Goal: Task Accomplishment & Management: Manage account settings

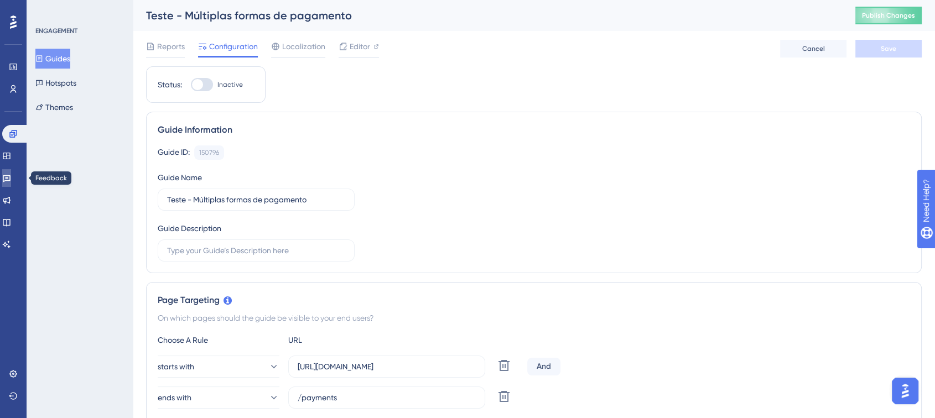
click at [11, 175] on icon at bounding box center [6, 178] width 9 height 9
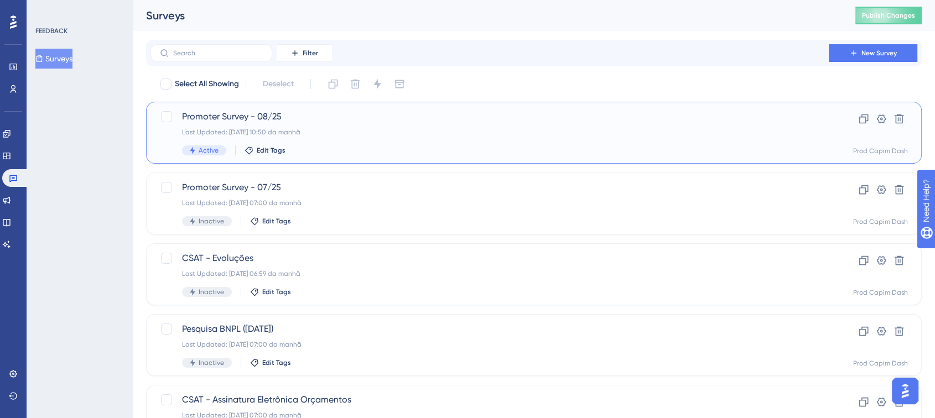
click at [448, 123] on span "Promoter Survey - 08/25" at bounding box center [489, 116] width 615 height 13
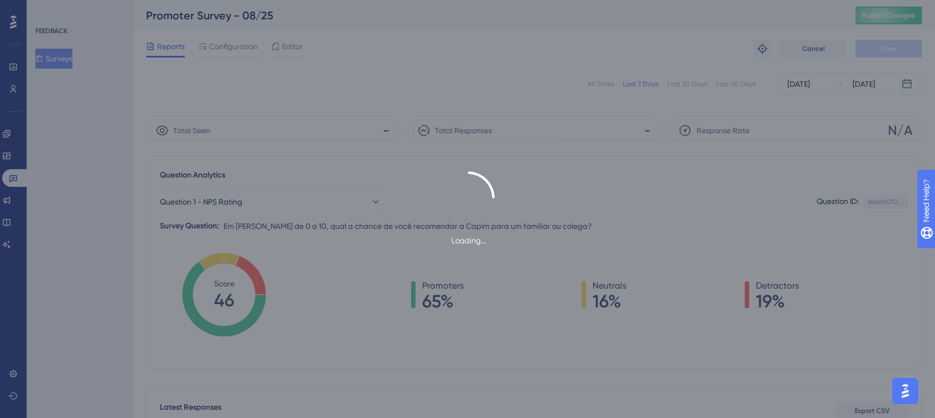
click at [223, 42] on div "Loading..." at bounding box center [467, 209] width 935 height 418
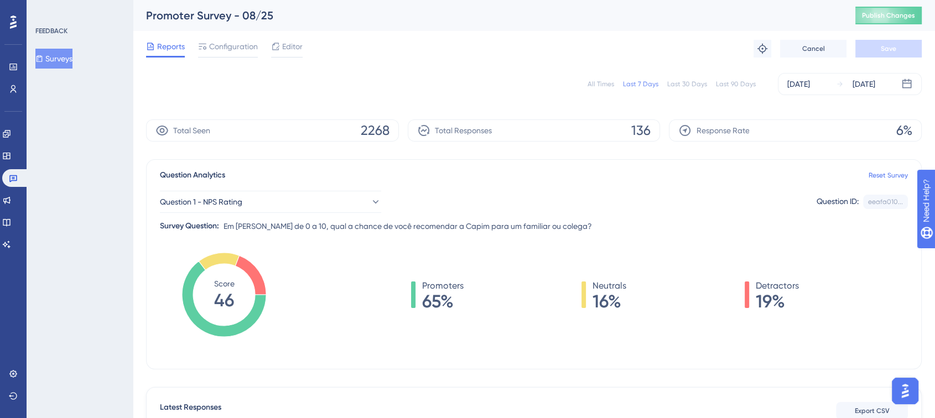
click at [223, 42] on span "Configuration" at bounding box center [233, 46] width 49 height 13
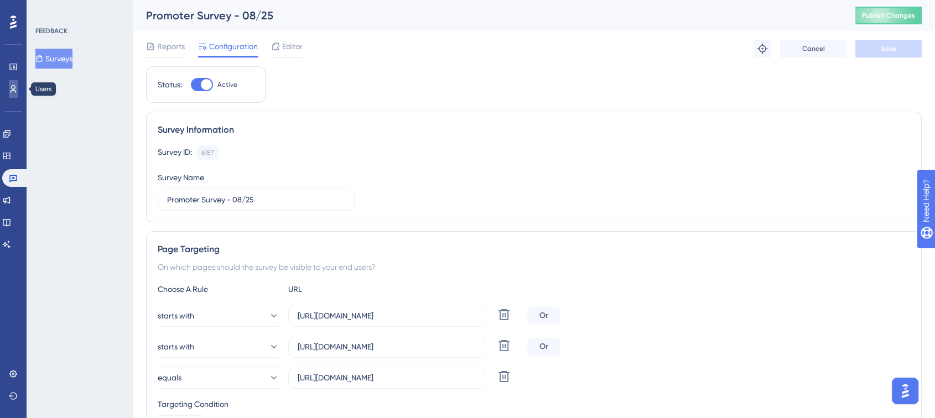
click at [18, 89] on link at bounding box center [13, 89] width 9 height 18
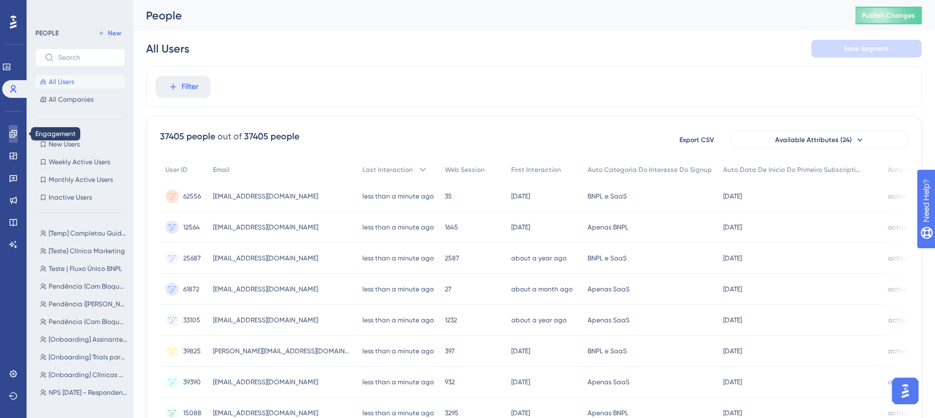
click at [15, 136] on icon at bounding box center [13, 133] width 9 height 9
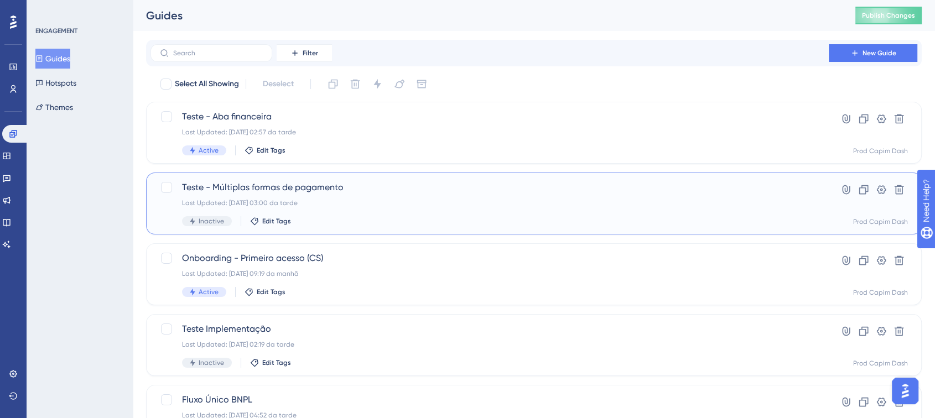
click at [333, 200] on div "Last Updated: [DATE] 03:00 da tarde" at bounding box center [489, 203] width 615 height 9
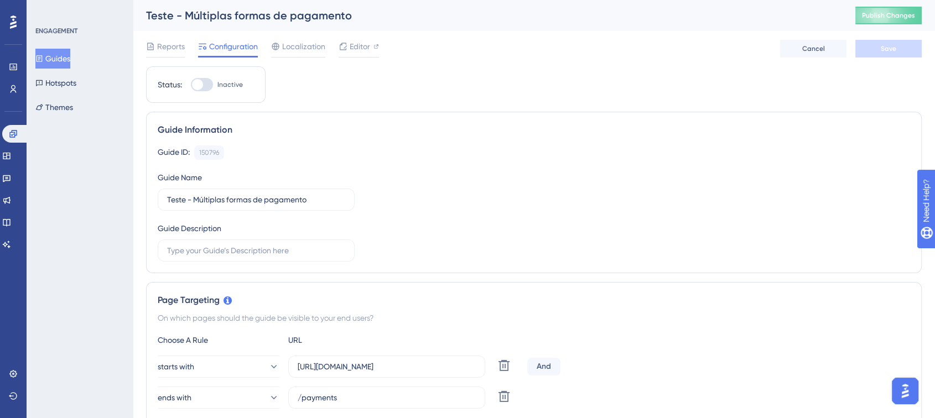
click at [202, 79] on div at bounding box center [202, 84] width 22 height 13
click at [191, 85] on input "Inactive" at bounding box center [190, 85] width 1 height 1
checkbox input "true"
click at [883, 53] on button "Save" at bounding box center [889, 49] width 66 height 18
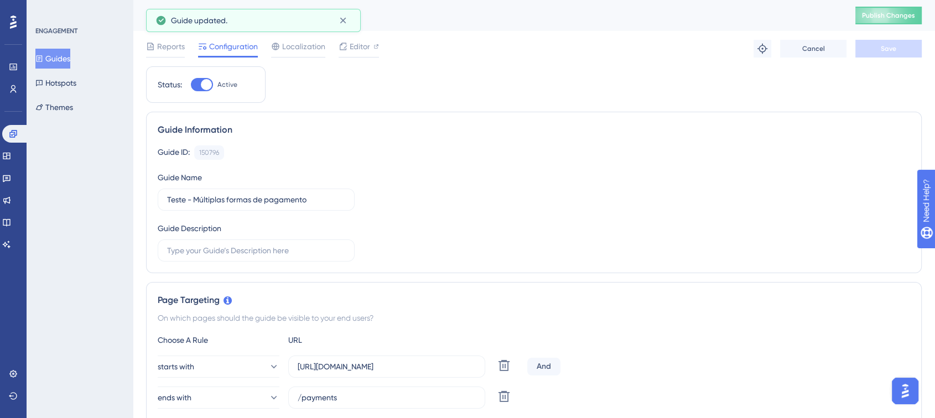
click at [60, 56] on button "Guides" at bounding box center [52, 59] width 35 height 20
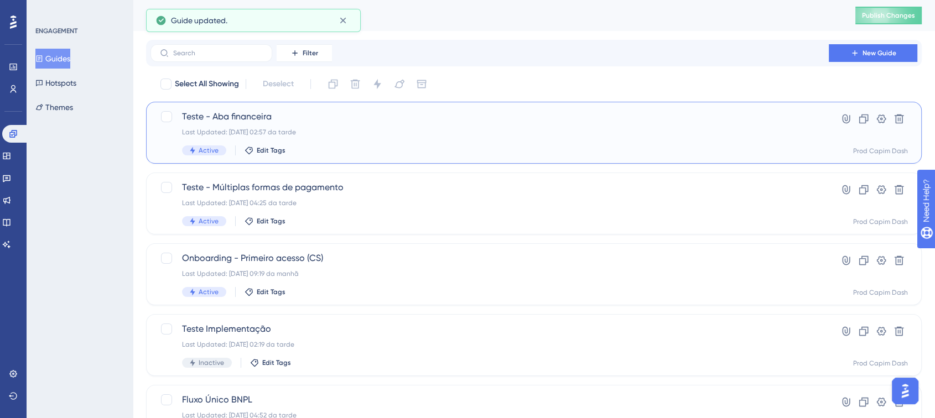
click at [283, 130] on div "Last Updated: [DATE] 02:57 da tarde" at bounding box center [489, 132] width 615 height 9
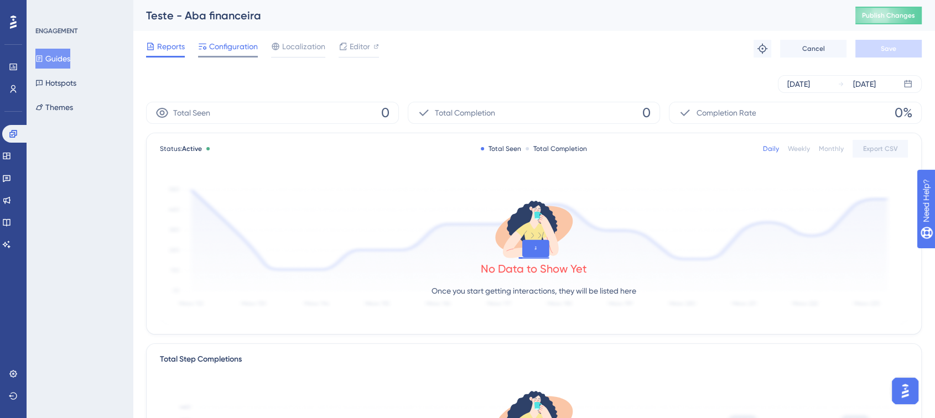
click at [237, 44] on span "Configuration" at bounding box center [233, 46] width 49 height 13
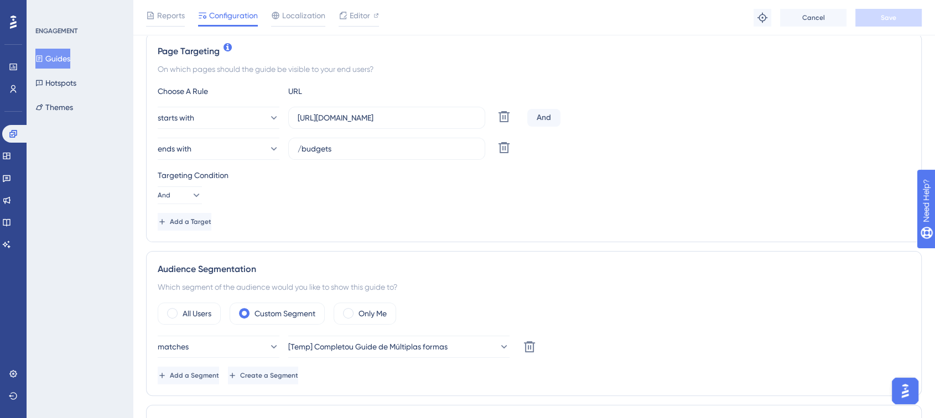
scroll to position [369, 0]
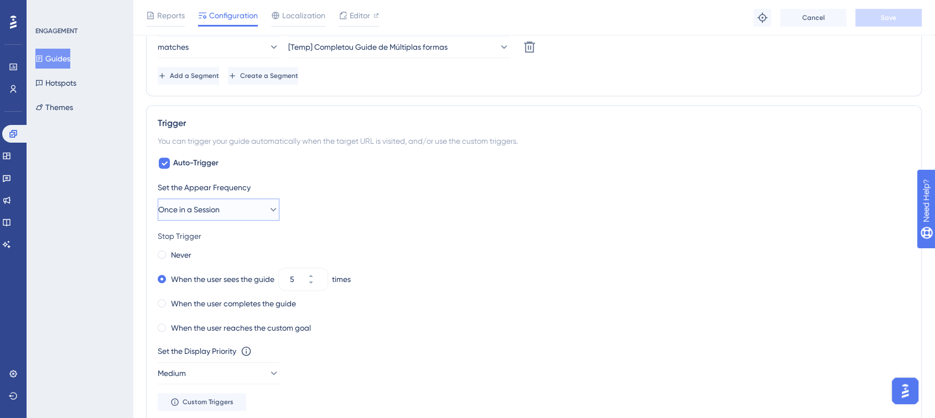
click at [233, 213] on button "Once in a Session" at bounding box center [219, 210] width 122 height 22
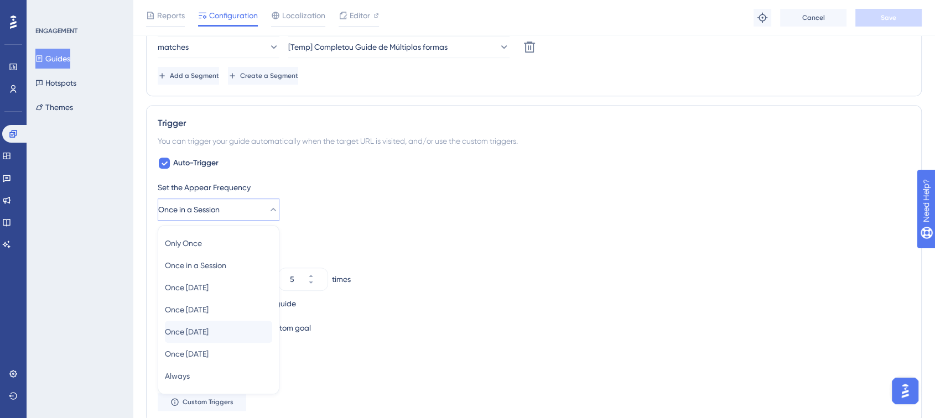
scroll to position [653, 0]
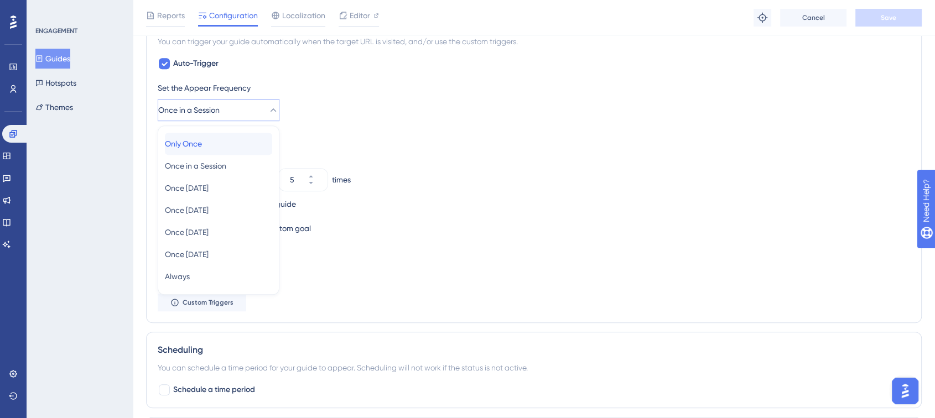
click at [241, 146] on div "Only Once Only Once" at bounding box center [218, 144] width 107 height 22
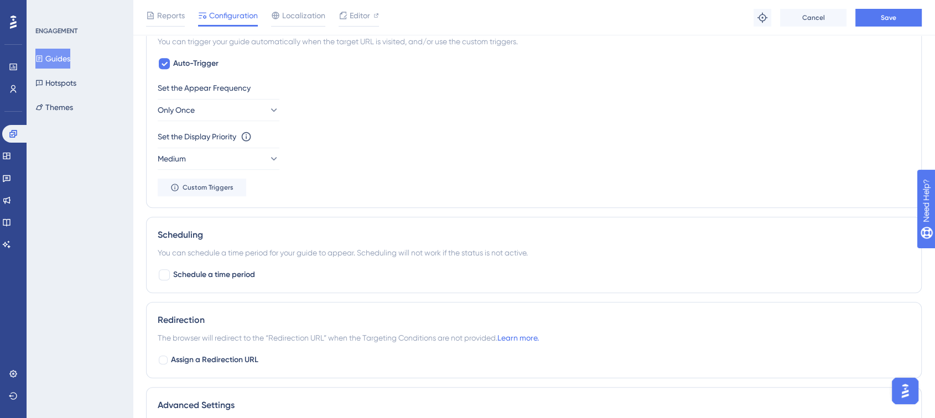
click at [401, 149] on div "Set the Display Priority This option will set the display priority between auto…" at bounding box center [534, 150] width 753 height 40
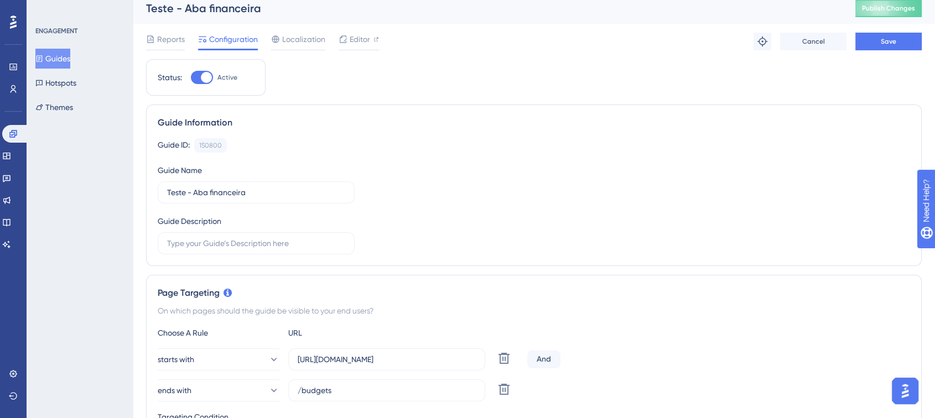
scroll to position [0, 0]
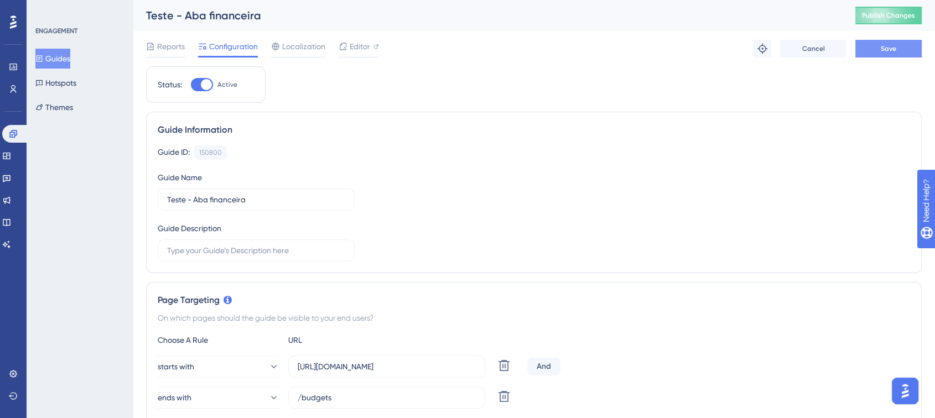
click at [889, 52] on span "Save" at bounding box center [888, 48] width 15 height 9
click at [901, 18] on span "Publish Changes" at bounding box center [888, 15] width 53 height 9
click at [66, 56] on button "Guides" at bounding box center [52, 59] width 35 height 20
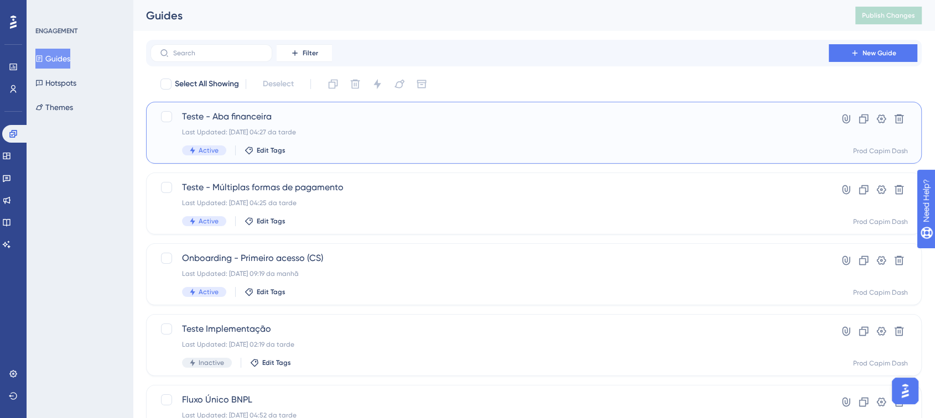
click at [551, 121] on span "Teste - Aba financeira" at bounding box center [489, 116] width 615 height 13
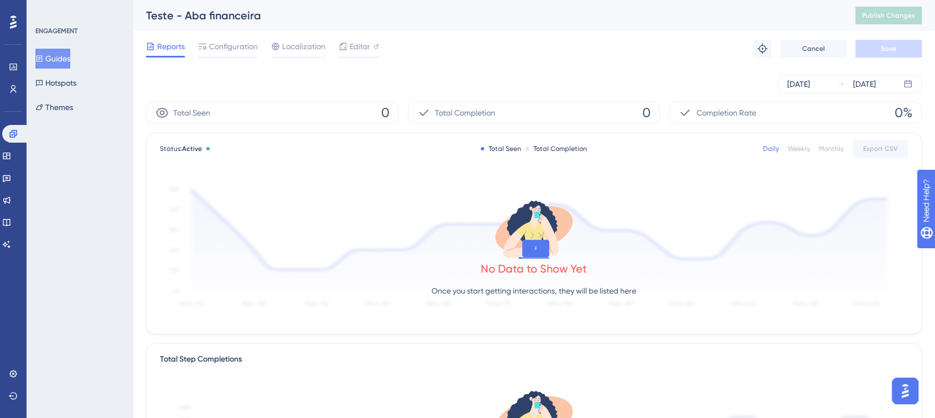
click at [166, 43] on span "Reports" at bounding box center [171, 46] width 28 height 13
drag, startPoint x: 71, startPoint y: 60, endPoint x: 80, endPoint y: 58, distance: 9.6
click at [70, 54] on button "Guides" at bounding box center [52, 59] width 35 height 20
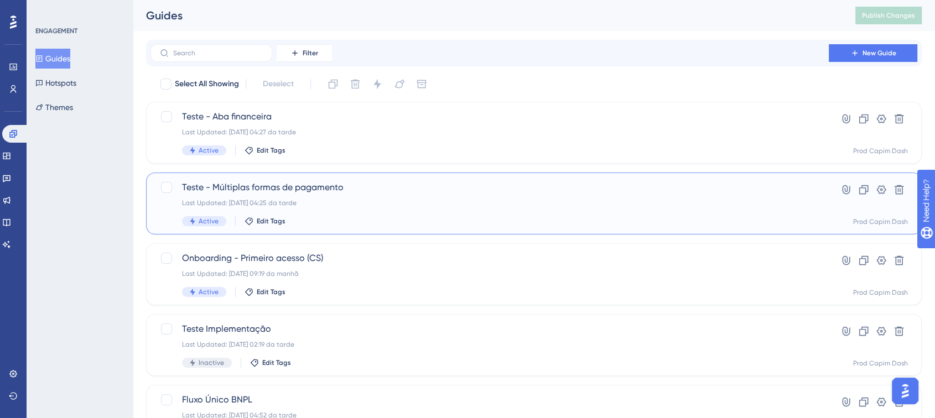
click at [286, 198] on div "Teste - Múltiplas formas de pagamento Last Updated: [DATE] 04:25 da tarde Activ…" at bounding box center [489, 203] width 615 height 45
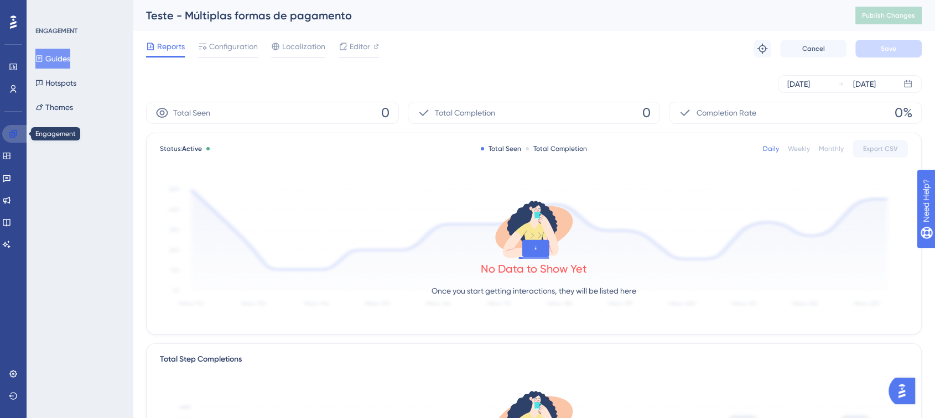
click at [11, 138] on icon at bounding box center [13, 133] width 9 height 9
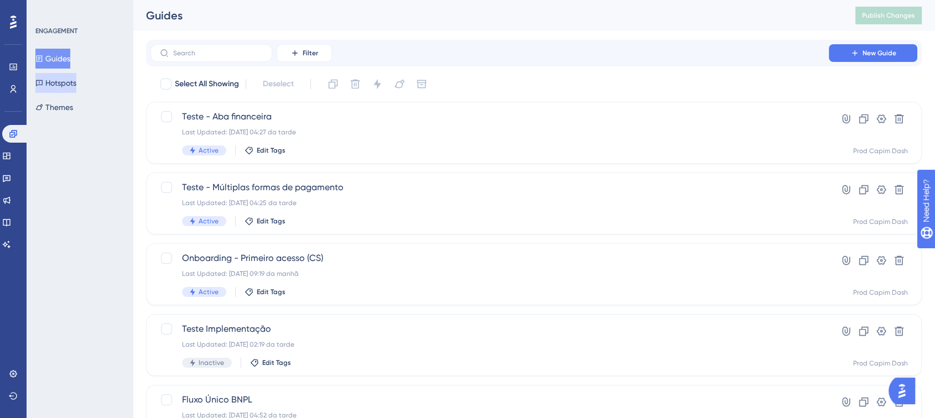
click at [58, 80] on button "Hotspots" at bounding box center [55, 83] width 41 height 20
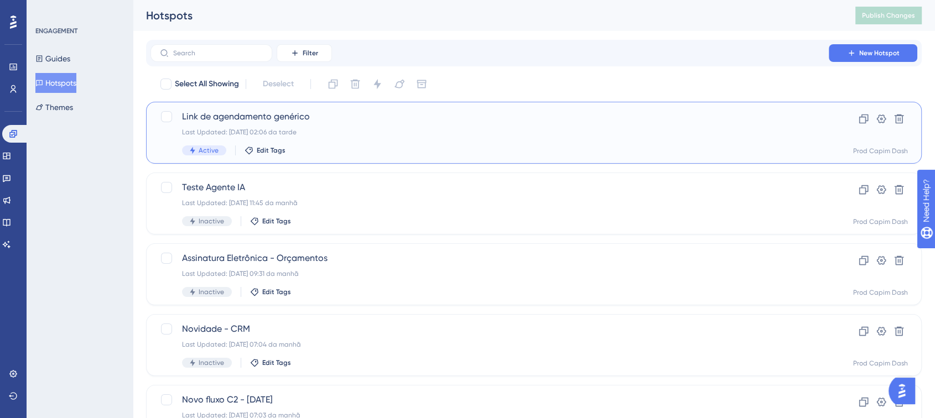
click at [381, 129] on div "Last Updated: 26.08.2025 02:06 da tarde" at bounding box center [489, 132] width 615 height 9
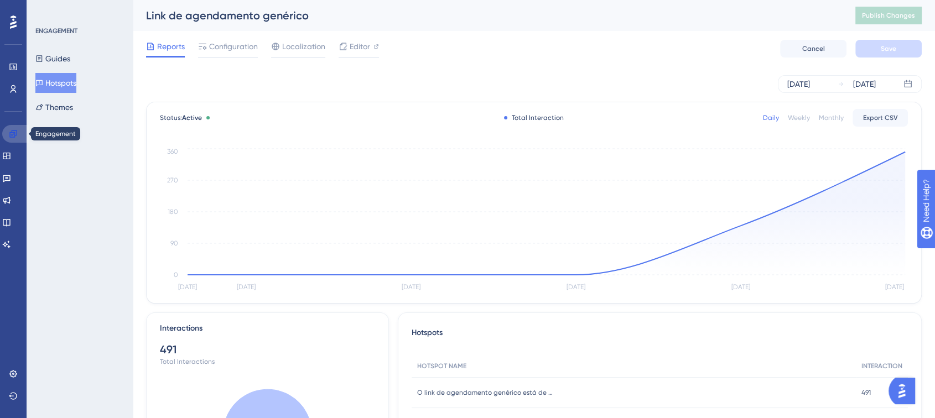
click at [14, 136] on icon at bounding box center [12, 133] width 7 height 7
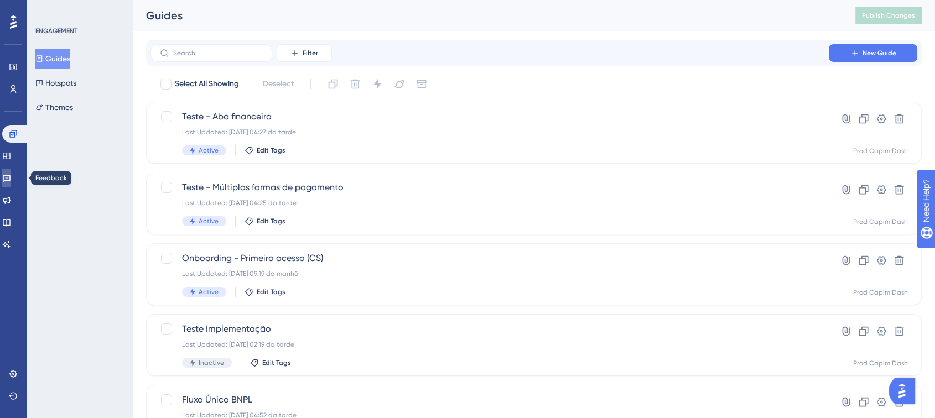
click at [11, 176] on icon at bounding box center [6, 178] width 9 height 9
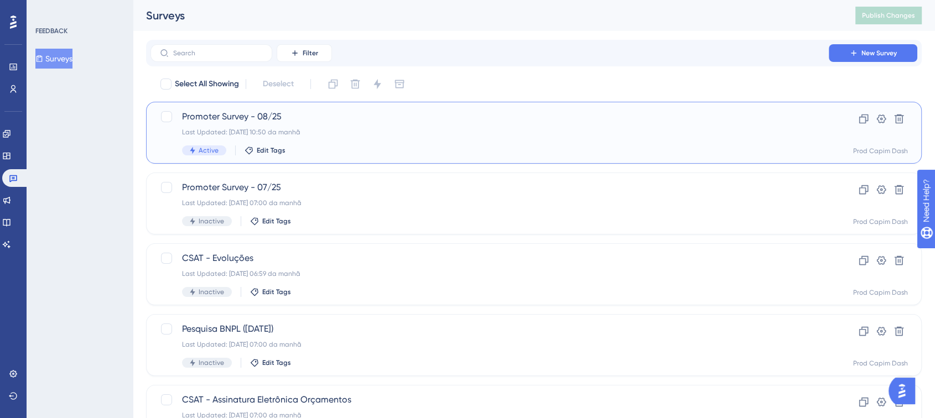
click at [381, 141] on div "Promoter Survey - 08/25 Last Updated: 22.08.2025 10:50 da manhã Active Edit Tags" at bounding box center [489, 132] width 615 height 45
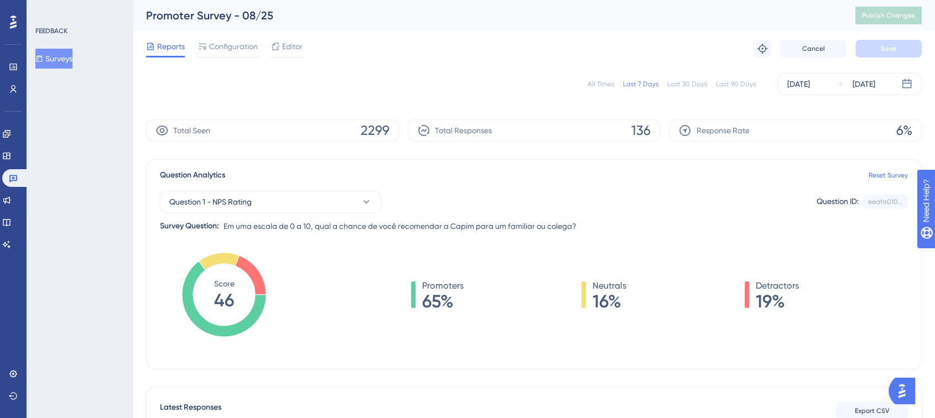
click at [601, 84] on div "All Times" at bounding box center [601, 84] width 27 height 9
click at [10, 132] on icon at bounding box center [6, 133] width 7 height 7
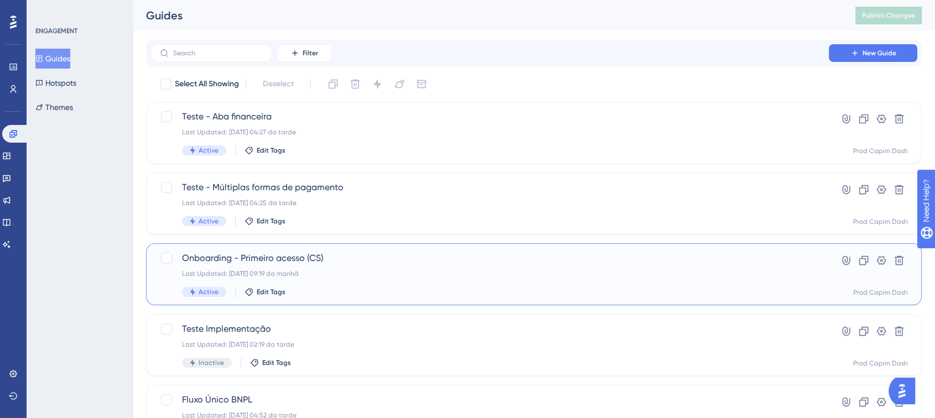
click at [425, 257] on span "Onboarding - Primeiro acesso (CS)" at bounding box center [489, 258] width 615 height 13
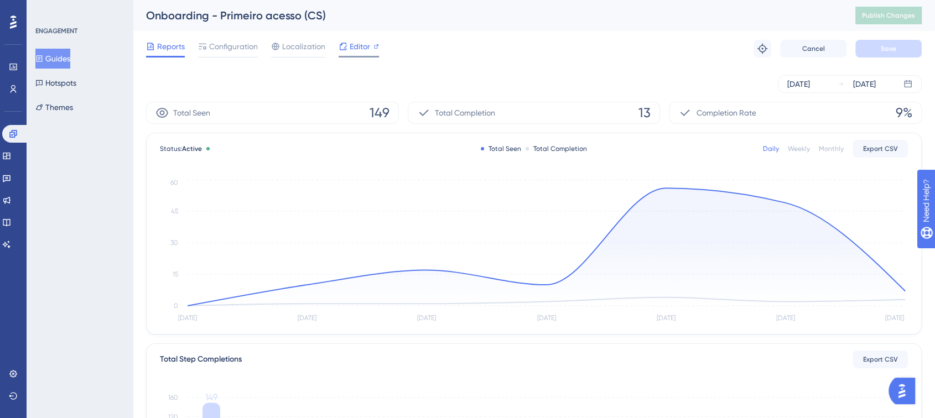
click at [354, 41] on span "Editor" at bounding box center [360, 46] width 20 height 13
click at [56, 58] on button "Guides" at bounding box center [52, 59] width 35 height 20
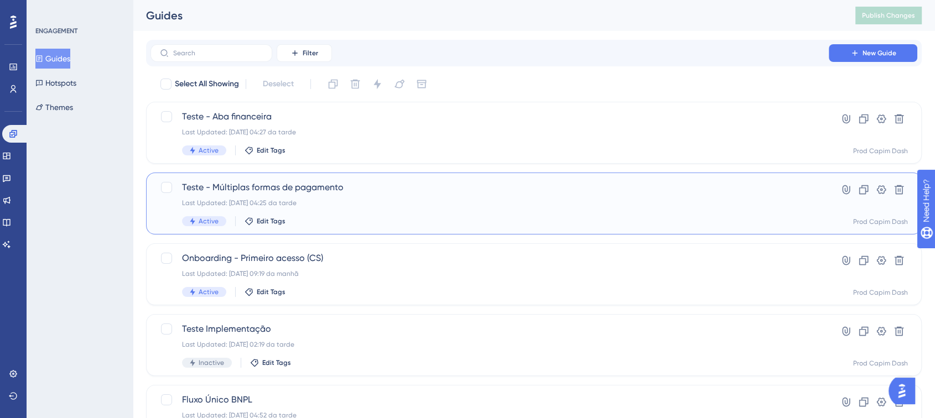
click at [360, 215] on div "Teste - Múltiplas formas de pagamento Last Updated: [DATE] 04:25 da tarde Activ…" at bounding box center [489, 203] width 615 height 45
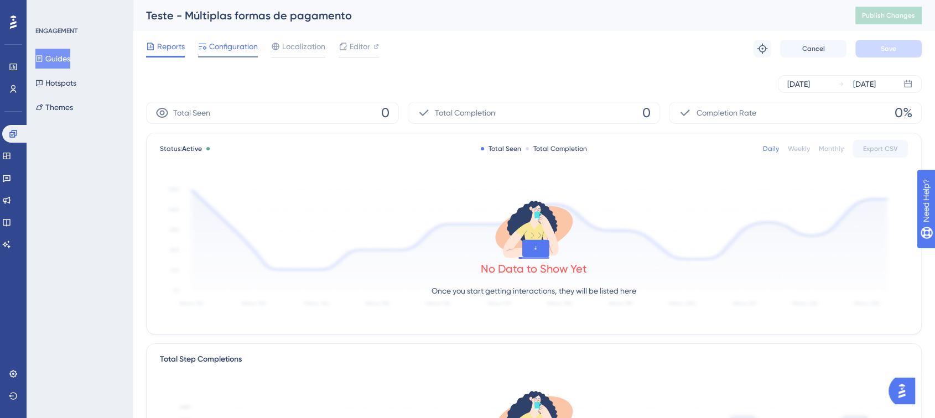
click at [230, 52] on span "Configuration" at bounding box center [233, 46] width 49 height 13
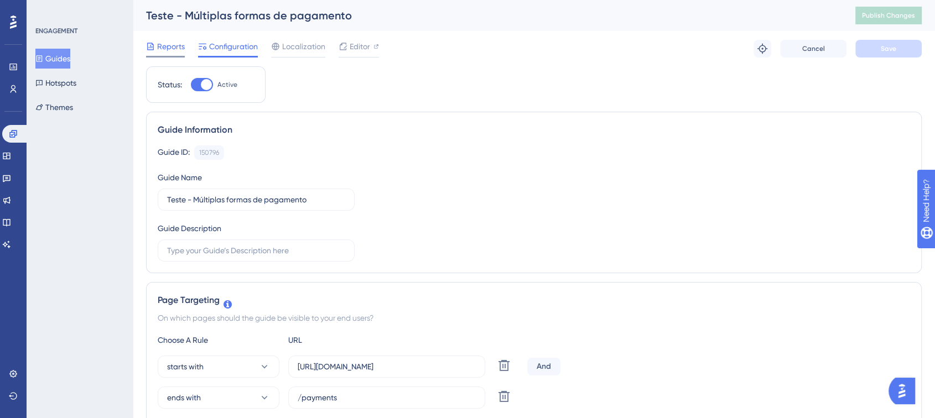
click at [180, 49] on span "Reports" at bounding box center [171, 46] width 28 height 13
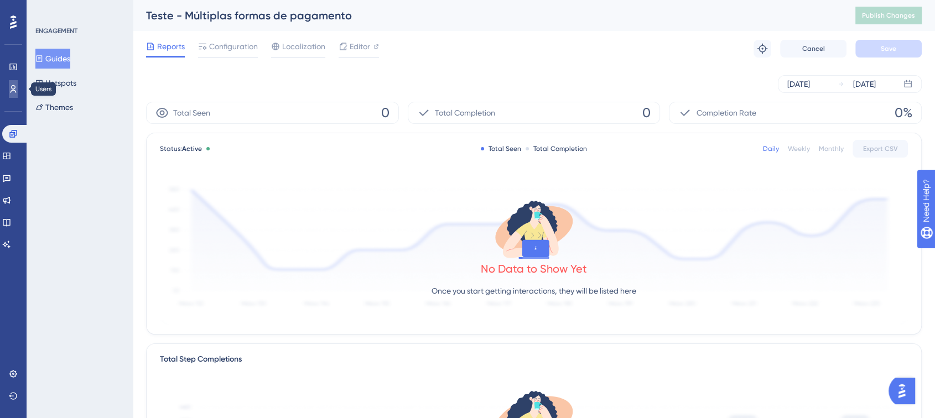
click at [0, 0] on link at bounding box center [0, 0] width 0 height 0
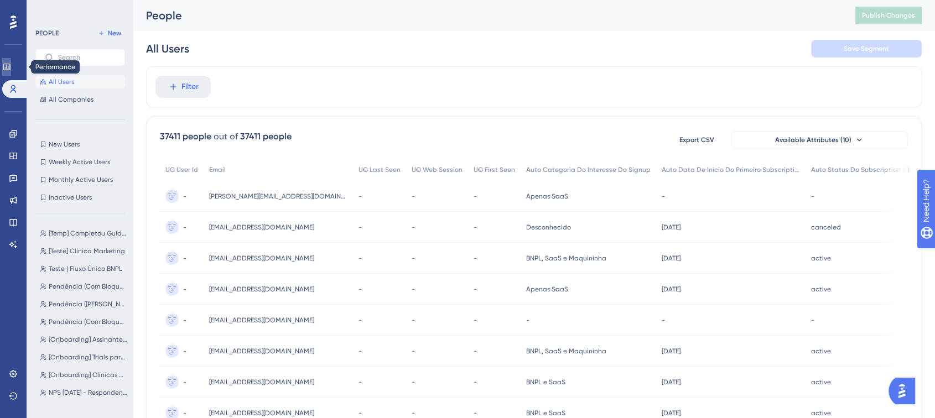
click at [0, 0] on link at bounding box center [0, 0] width 0 height 0
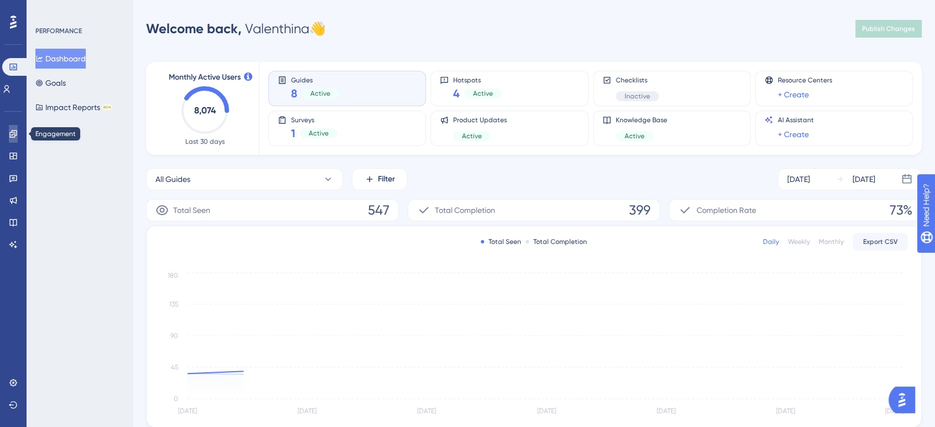
click at [13, 137] on icon at bounding box center [12, 133] width 7 height 7
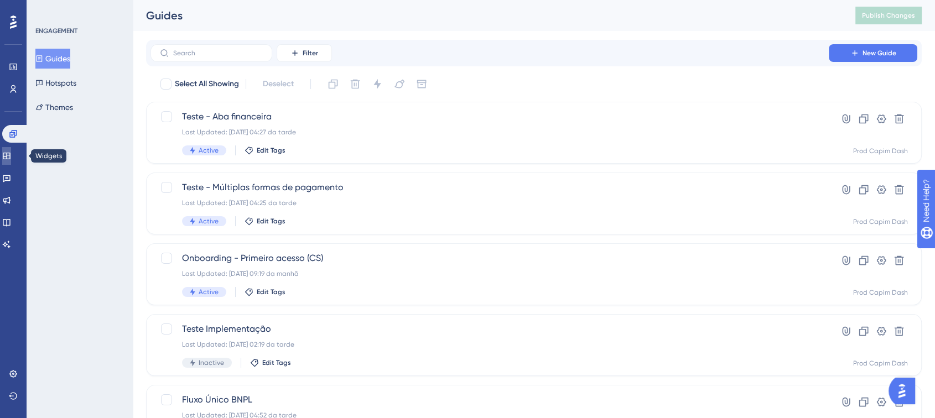
click at [11, 150] on link at bounding box center [6, 156] width 9 height 18
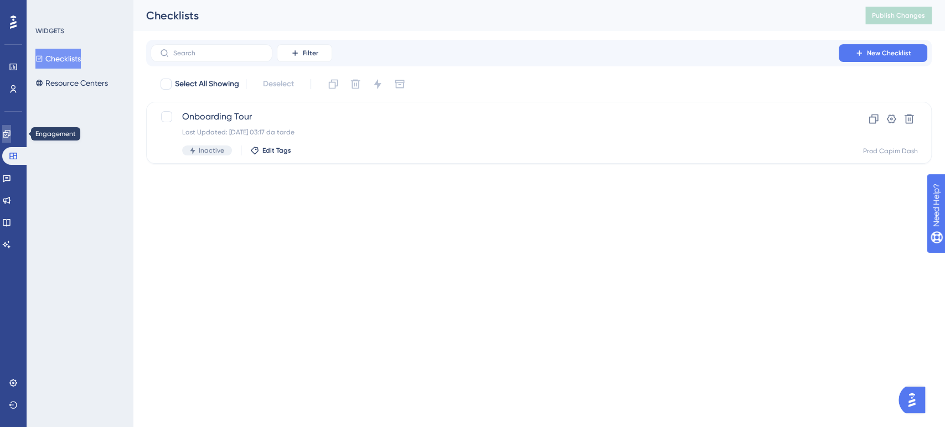
click at [9, 137] on icon at bounding box center [6, 133] width 7 height 7
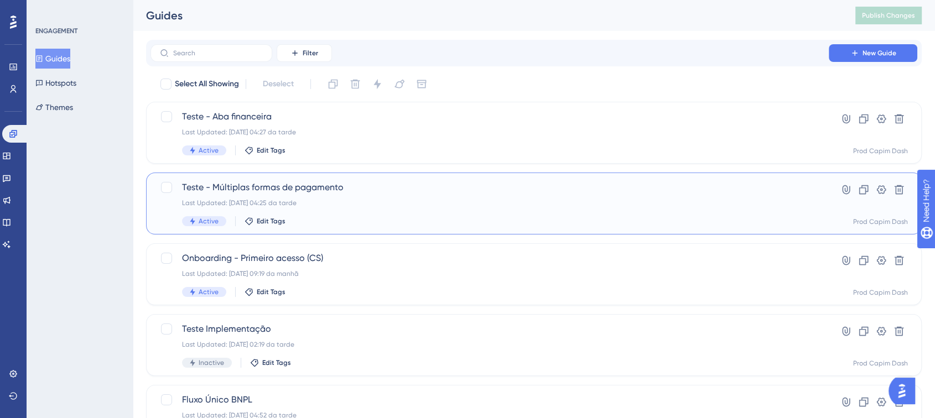
click at [349, 201] on div "Last Updated: [DATE] 04:25 da tarde" at bounding box center [489, 203] width 615 height 9
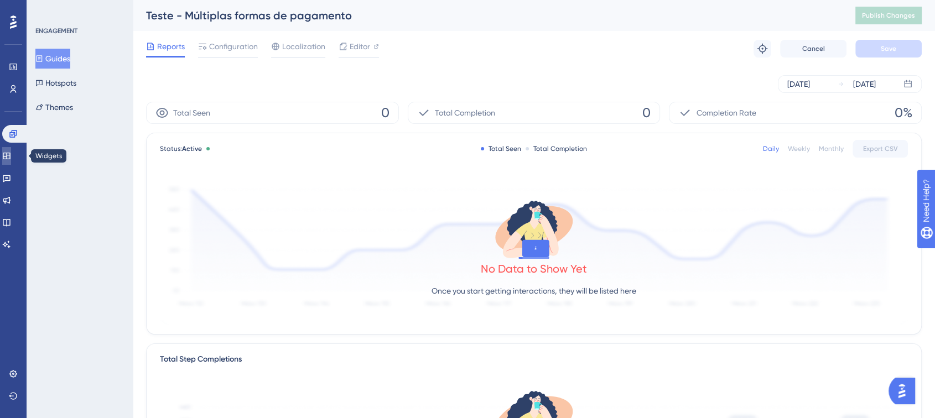
click at [11, 158] on icon at bounding box center [6, 156] width 9 height 9
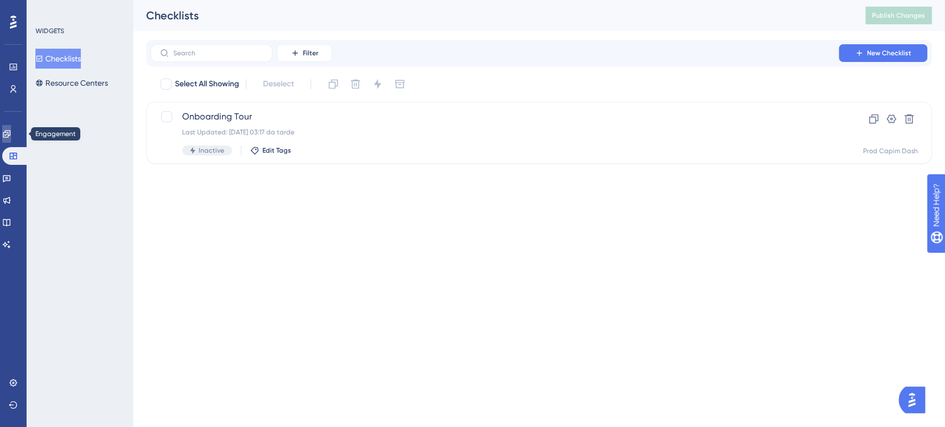
click at [0, 0] on link at bounding box center [0, 0] width 0 height 0
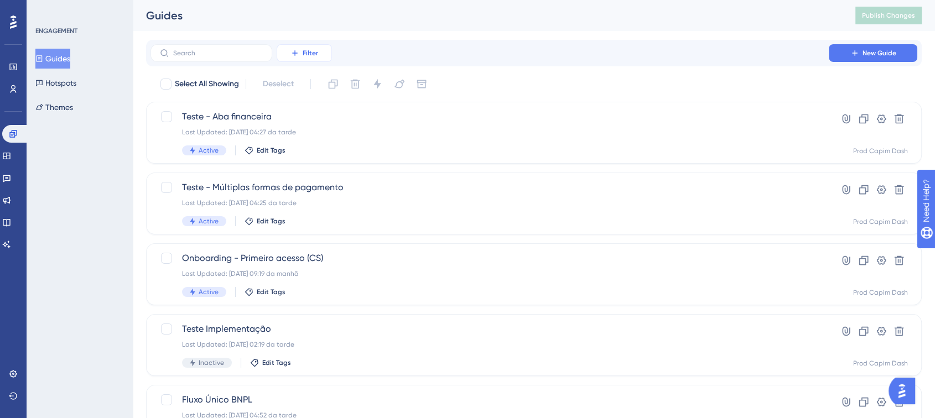
click at [323, 54] on button "Filter" at bounding box center [304, 53] width 55 height 18
click at [301, 144] on span "Status" at bounding box center [304, 150] width 23 height 13
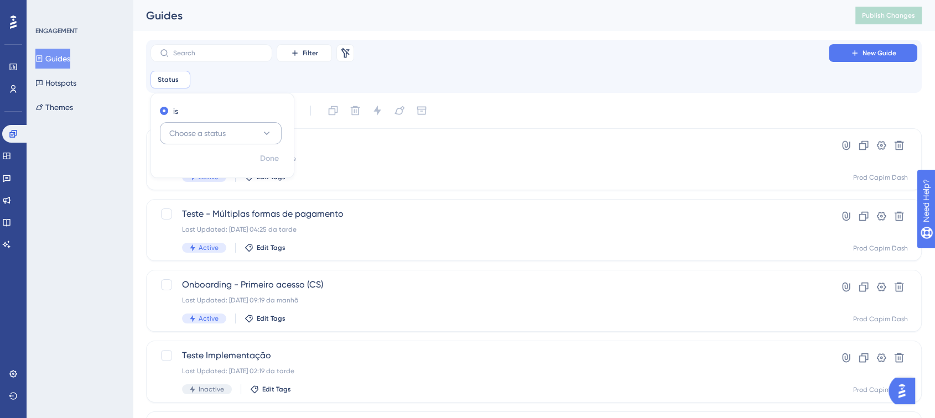
click at [254, 143] on button "Choose a status" at bounding box center [221, 133] width 122 height 22
click at [240, 179] on div "Inactive Inactive" at bounding box center [221, 189] width 90 height 22
click at [233, 134] on button "Inactive" at bounding box center [221, 133] width 122 height 22
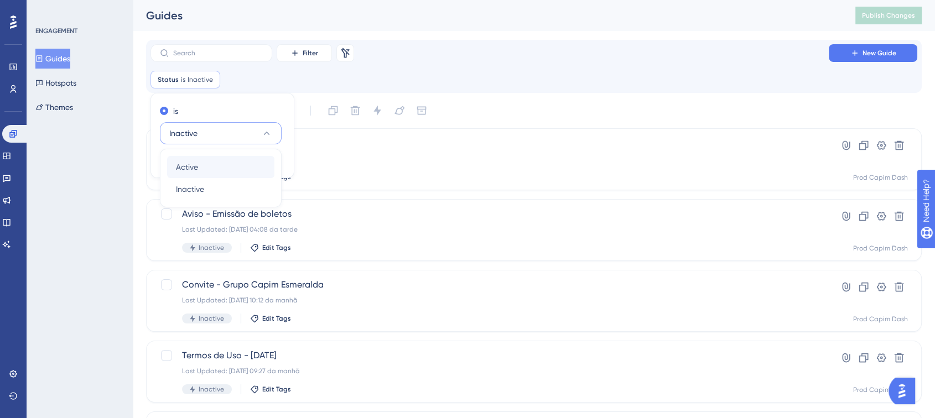
click at [234, 156] on div "Active Active Inactive Inactive" at bounding box center [221, 178] width 122 height 59
click at [234, 159] on div "Active Active" at bounding box center [221, 167] width 90 height 22
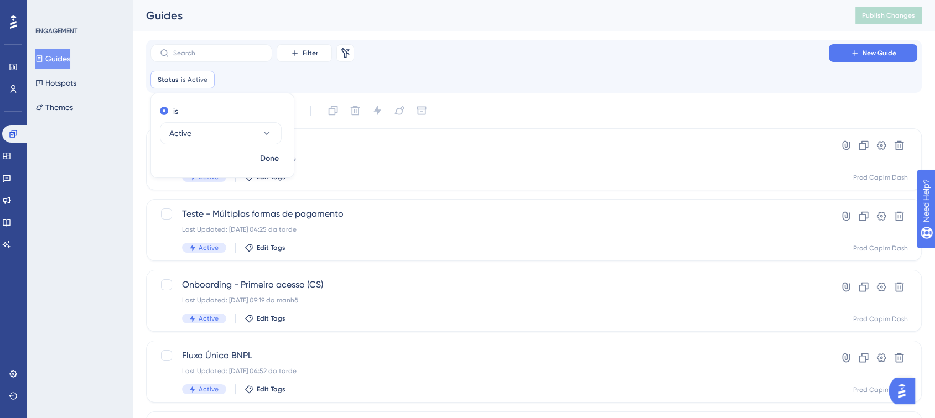
click at [108, 184] on div "ENGAGEMENT Guides Hotspots Themes" at bounding box center [80, 209] width 106 height 418
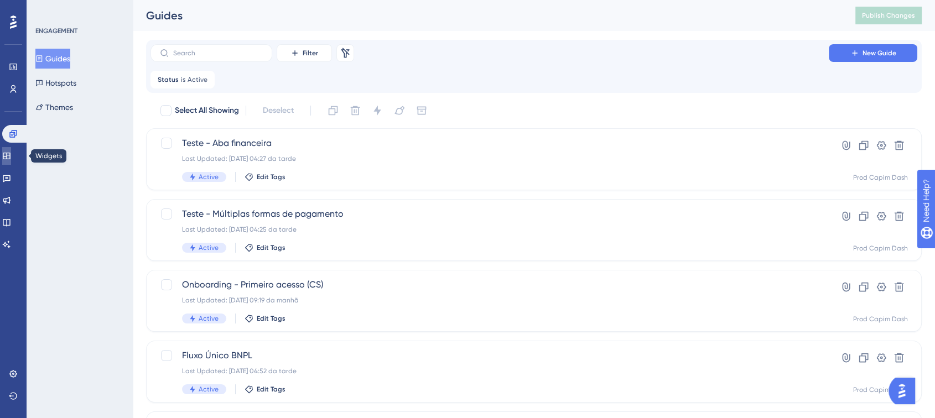
click at [11, 156] on icon at bounding box center [6, 156] width 9 height 9
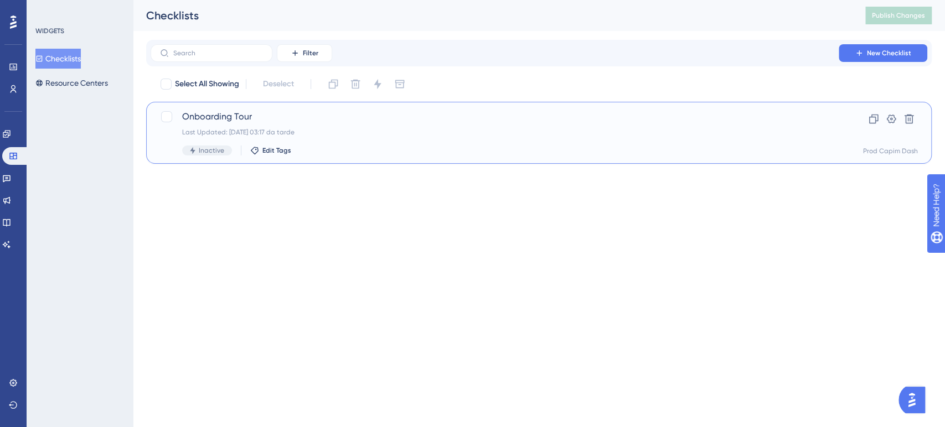
click at [345, 139] on div "Onboarding Tour Last Updated: 25.01.2023 03:17 da tarde Inactive Edit Tags" at bounding box center [494, 132] width 625 height 45
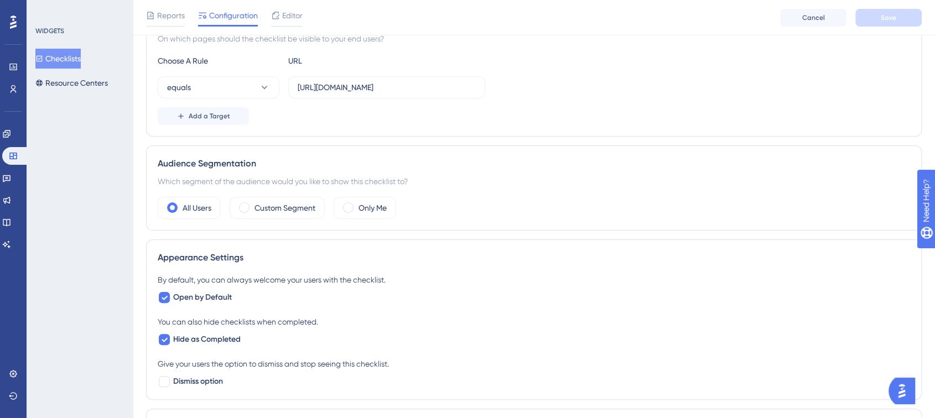
scroll to position [232, 0]
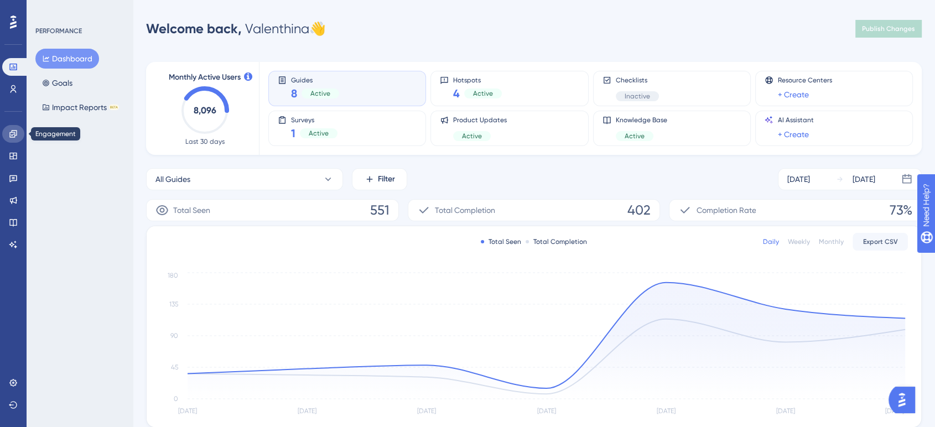
click at [13, 137] on icon at bounding box center [12, 133] width 7 height 7
